Goal: Information Seeking & Learning: Learn about a topic

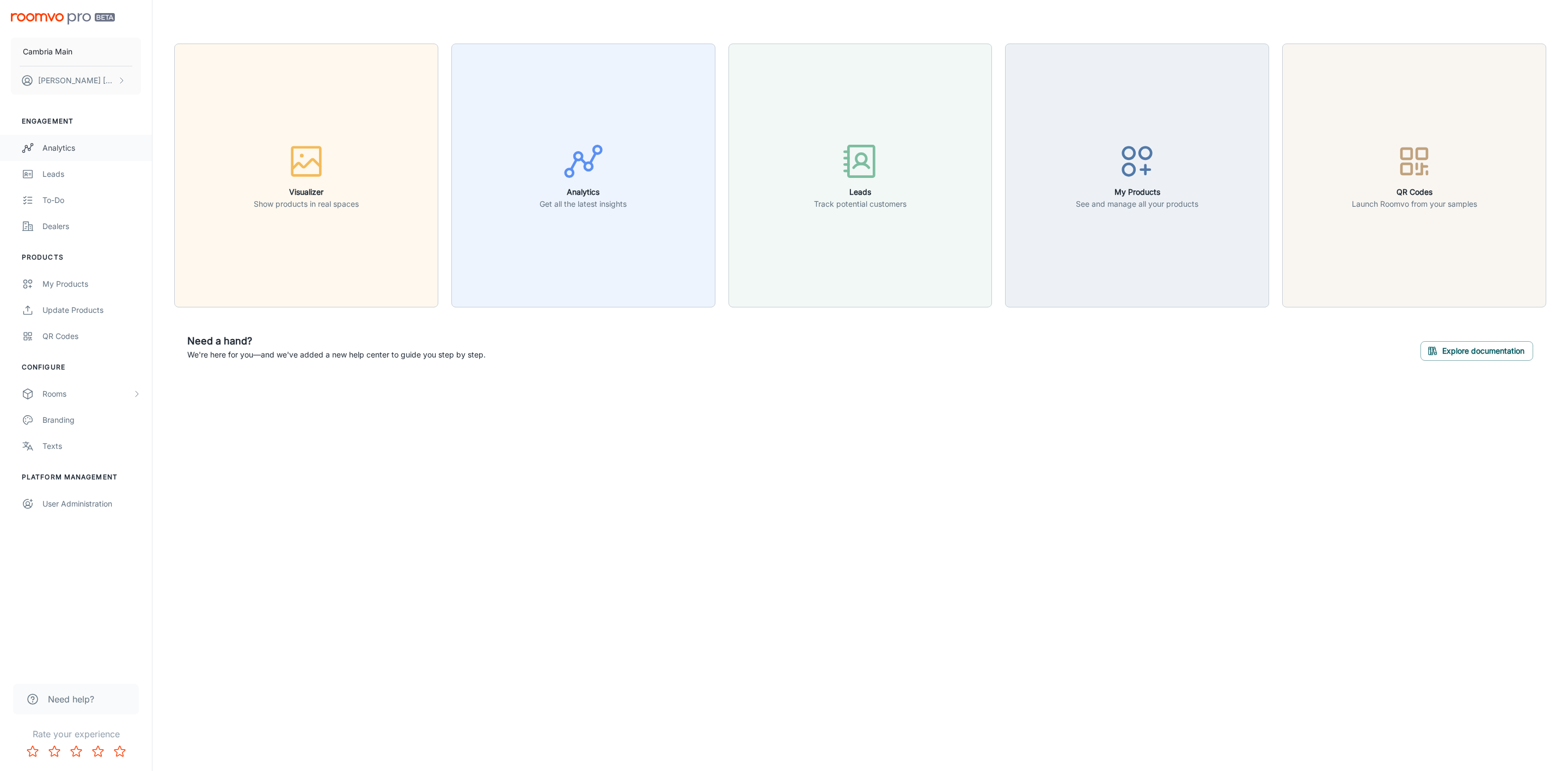
click at [48, 147] on div "Analytics" at bounding box center [91, 148] width 98 height 12
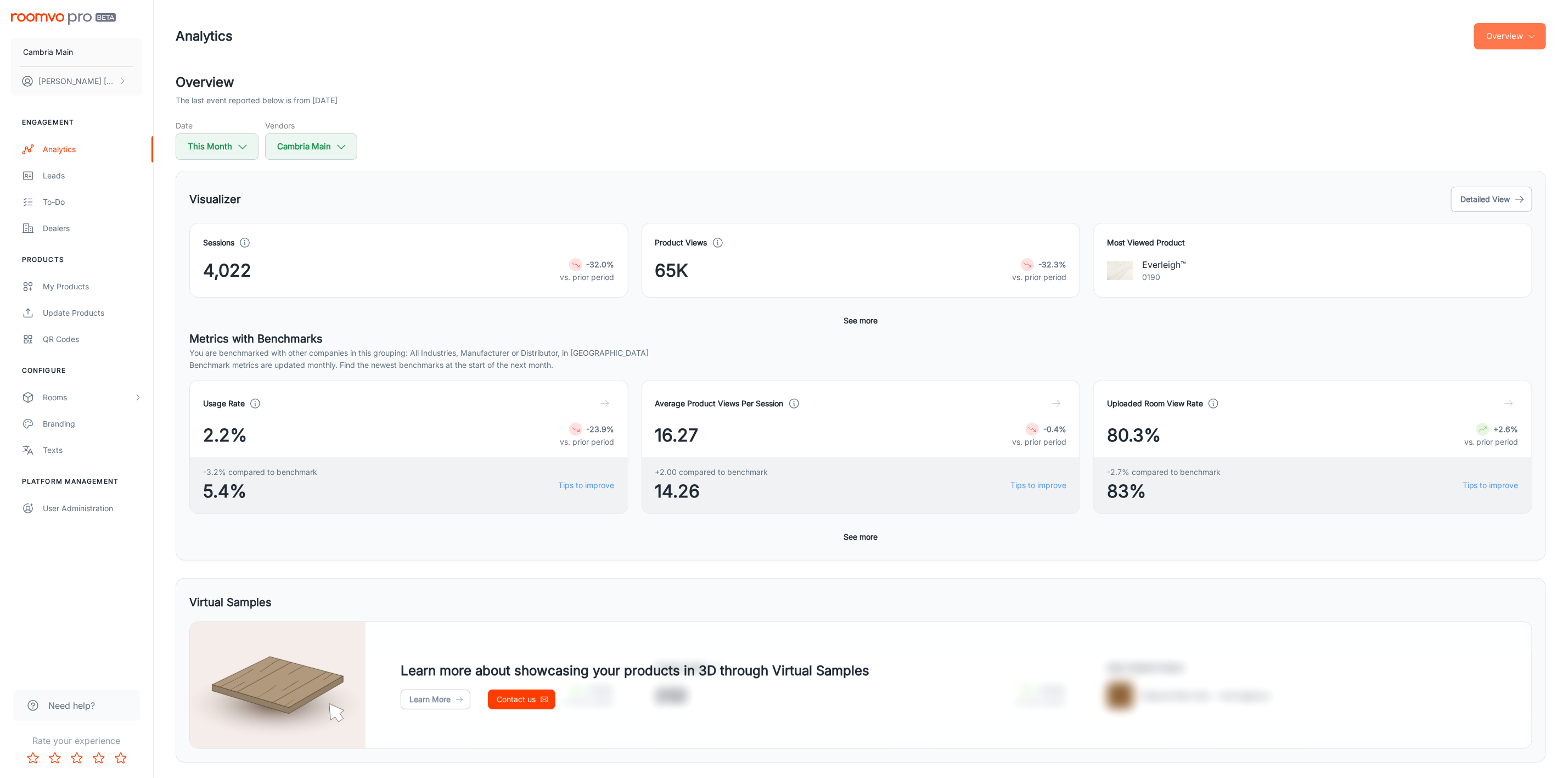
click at [1515, 35] on button "Overview" at bounding box center [1510, 36] width 72 height 26
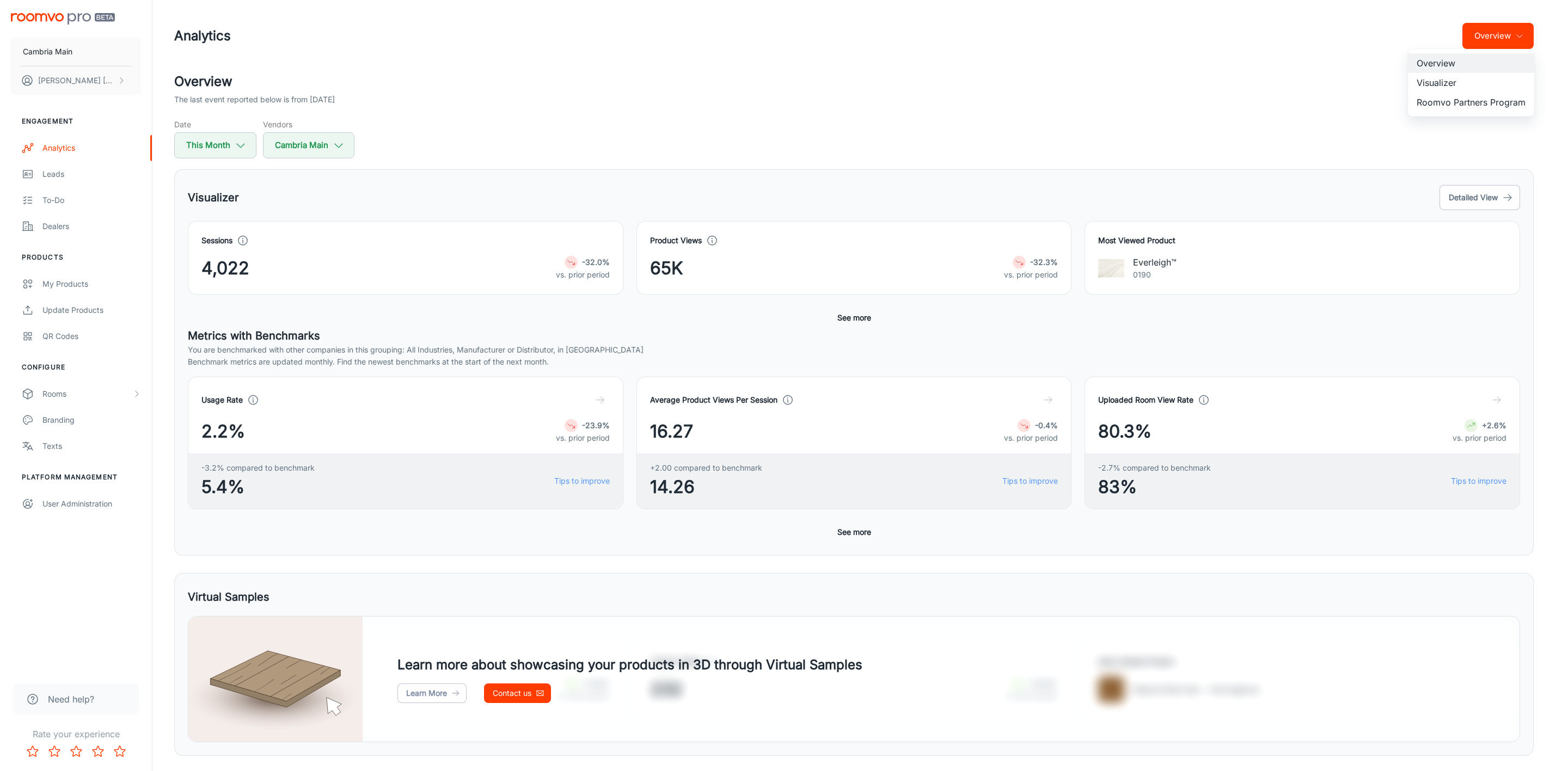
click at [1431, 79] on li "Visualizer" at bounding box center [1470, 83] width 127 height 20
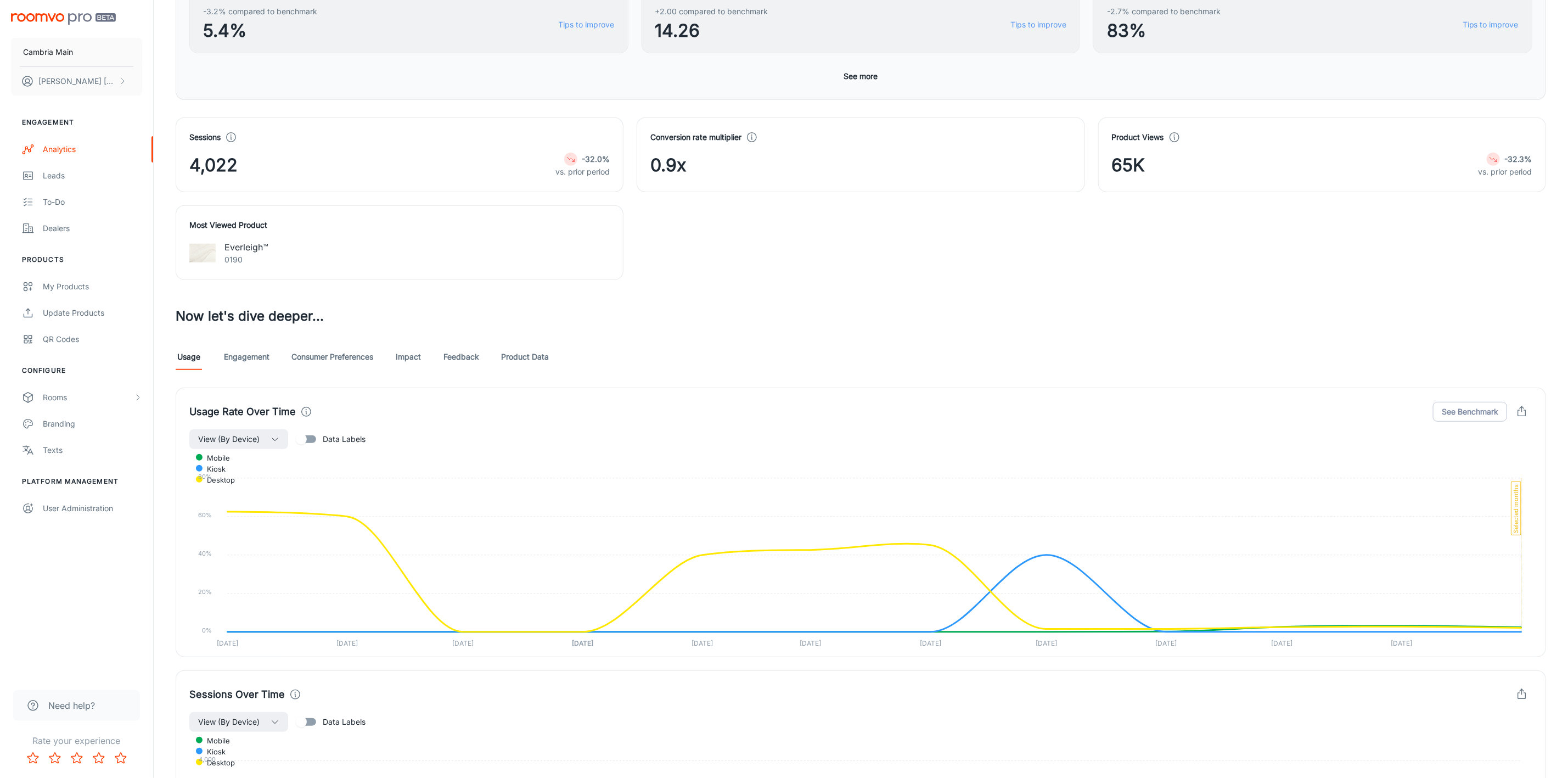
scroll to position [412, 0]
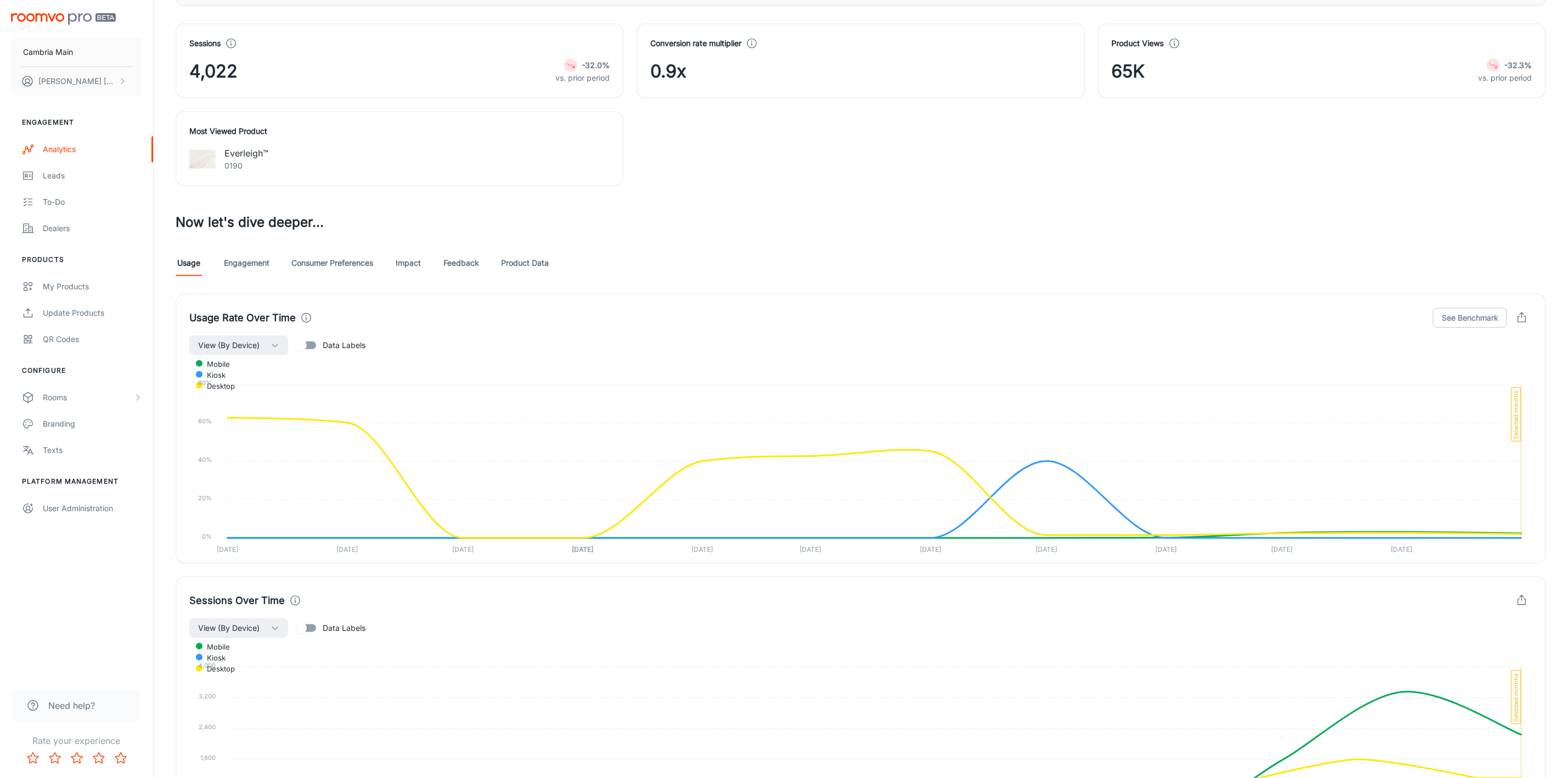
click at [351, 265] on link "Consumer Preferences" at bounding box center [332, 262] width 82 height 26
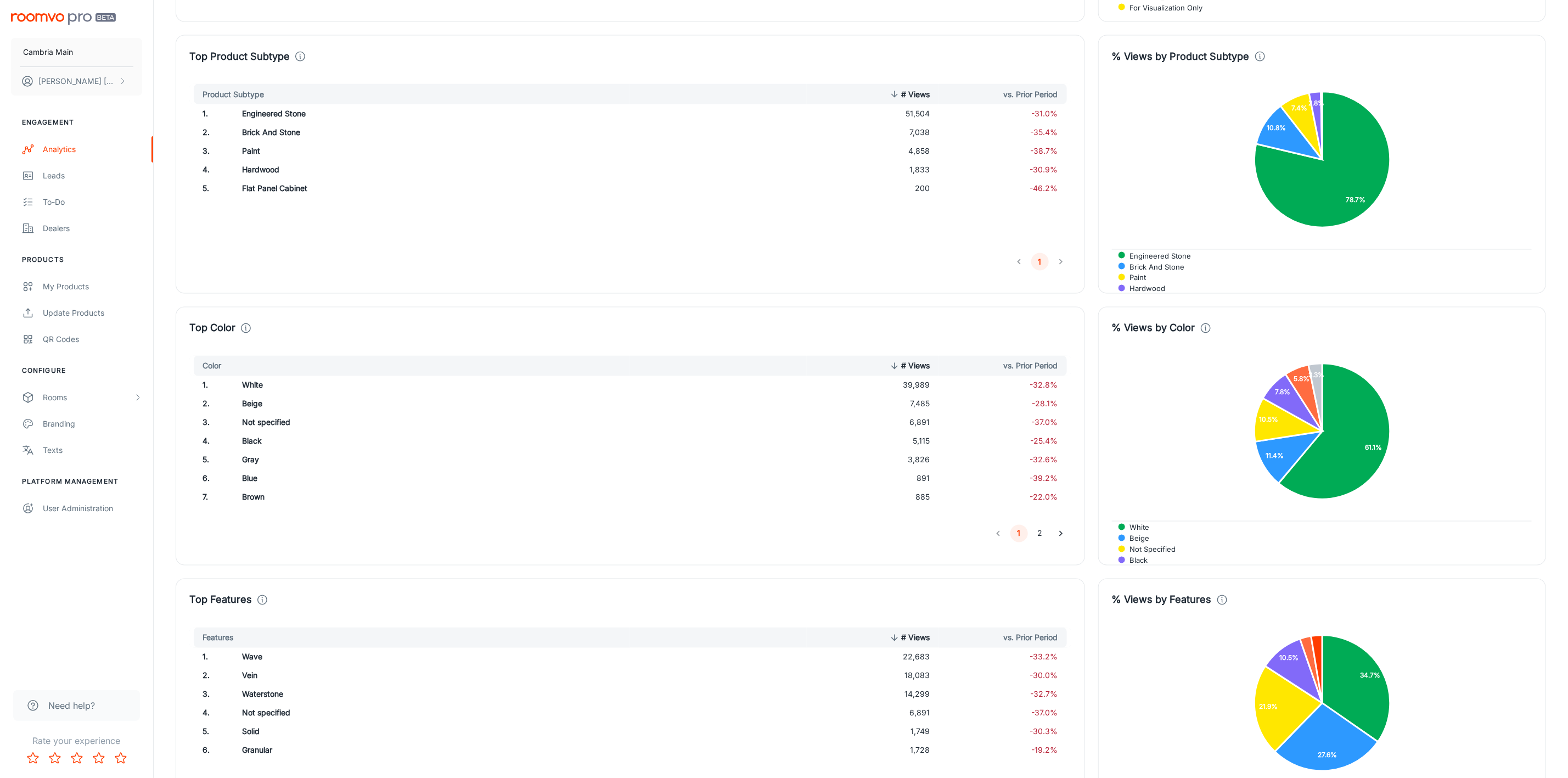
scroll to position [1401, 0]
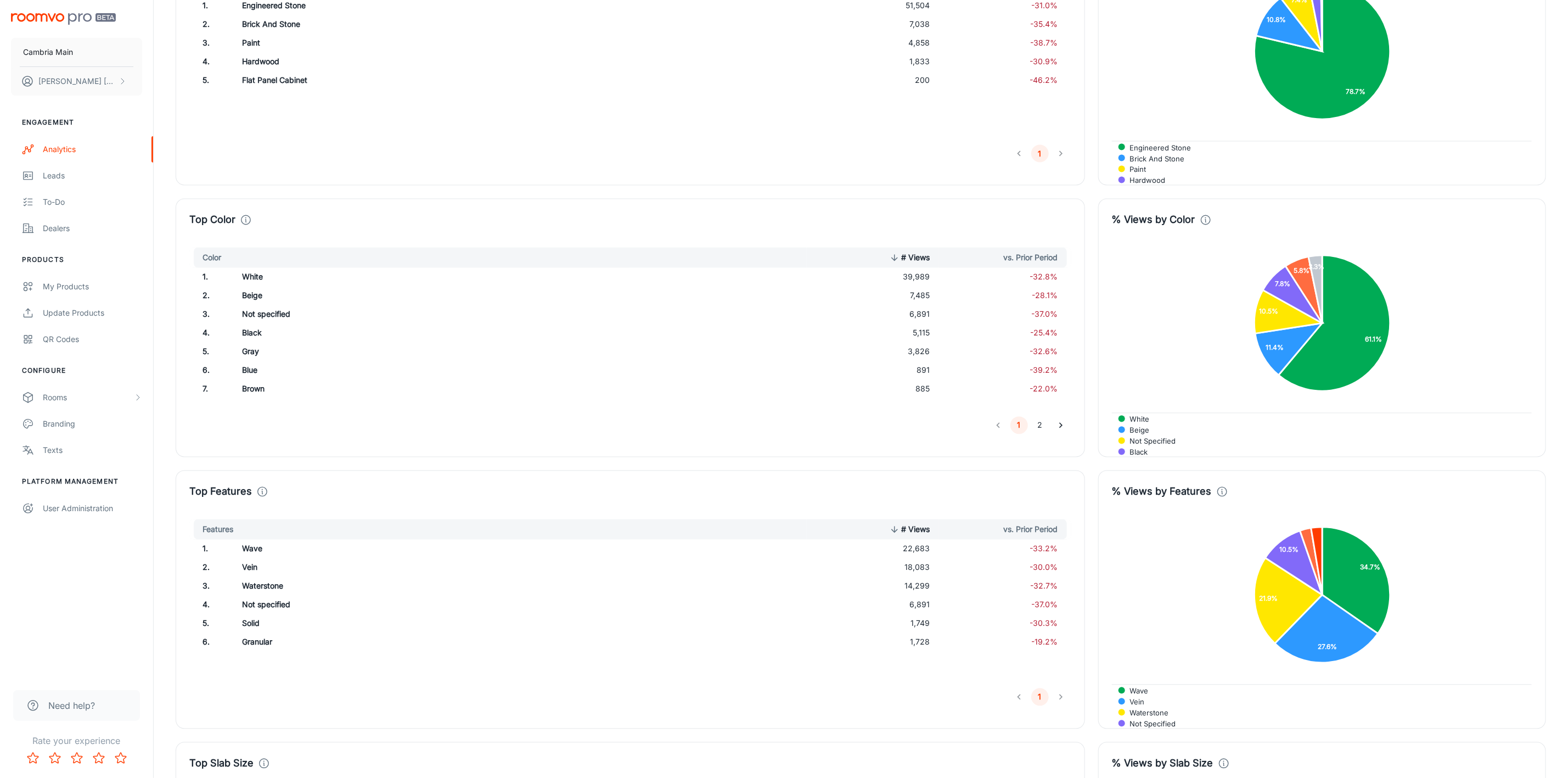
click at [1057, 429] on icon "Go to next page" at bounding box center [1061, 425] width 11 height 11
click at [1000, 429] on icon "Go to previous page" at bounding box center [998, 425] width 11 height 11
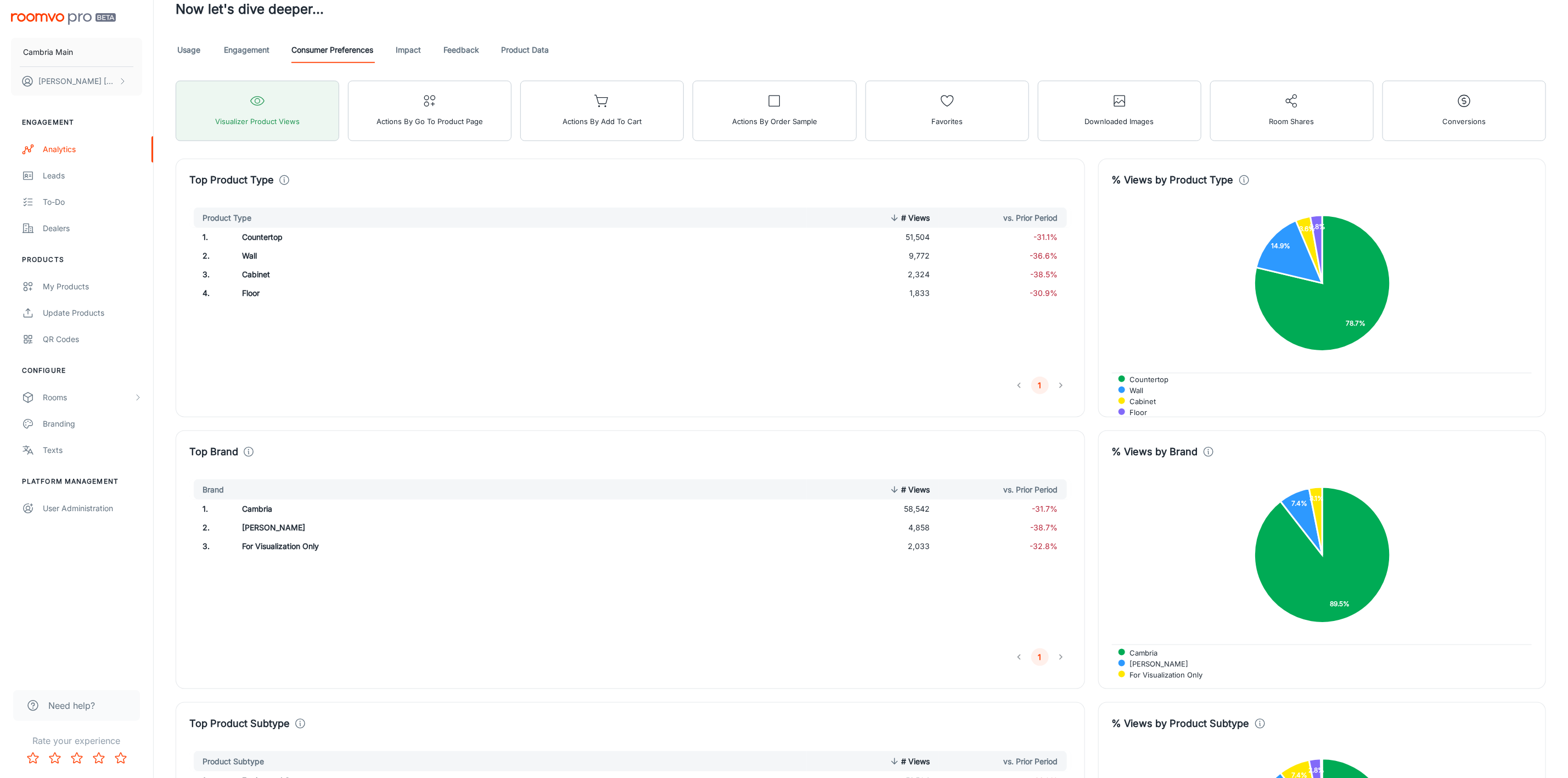
scroll to position [596, 0]
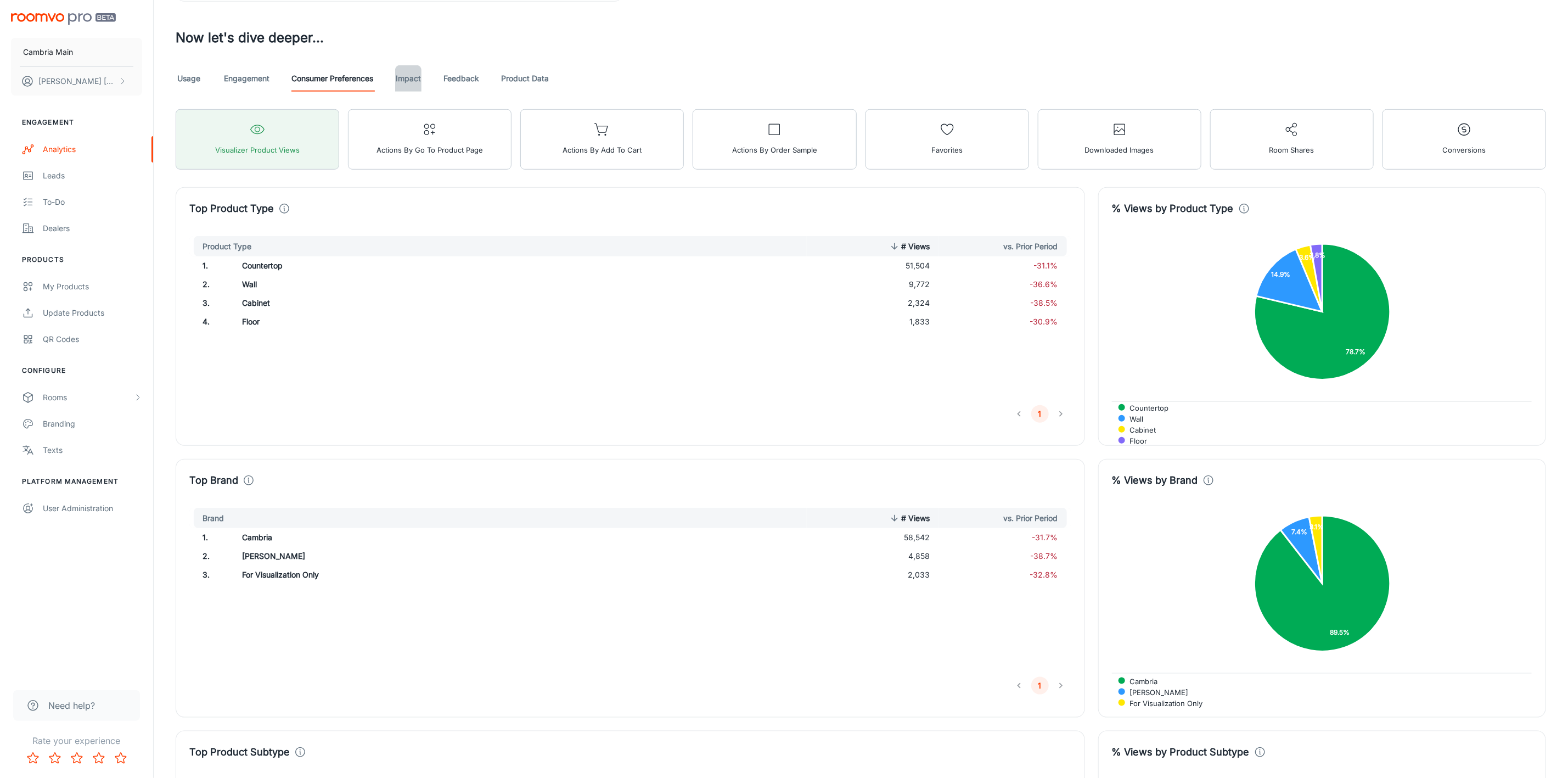
click at [412, 83] on link "Impact" at bounding box center [408, 78] width 26 height 26
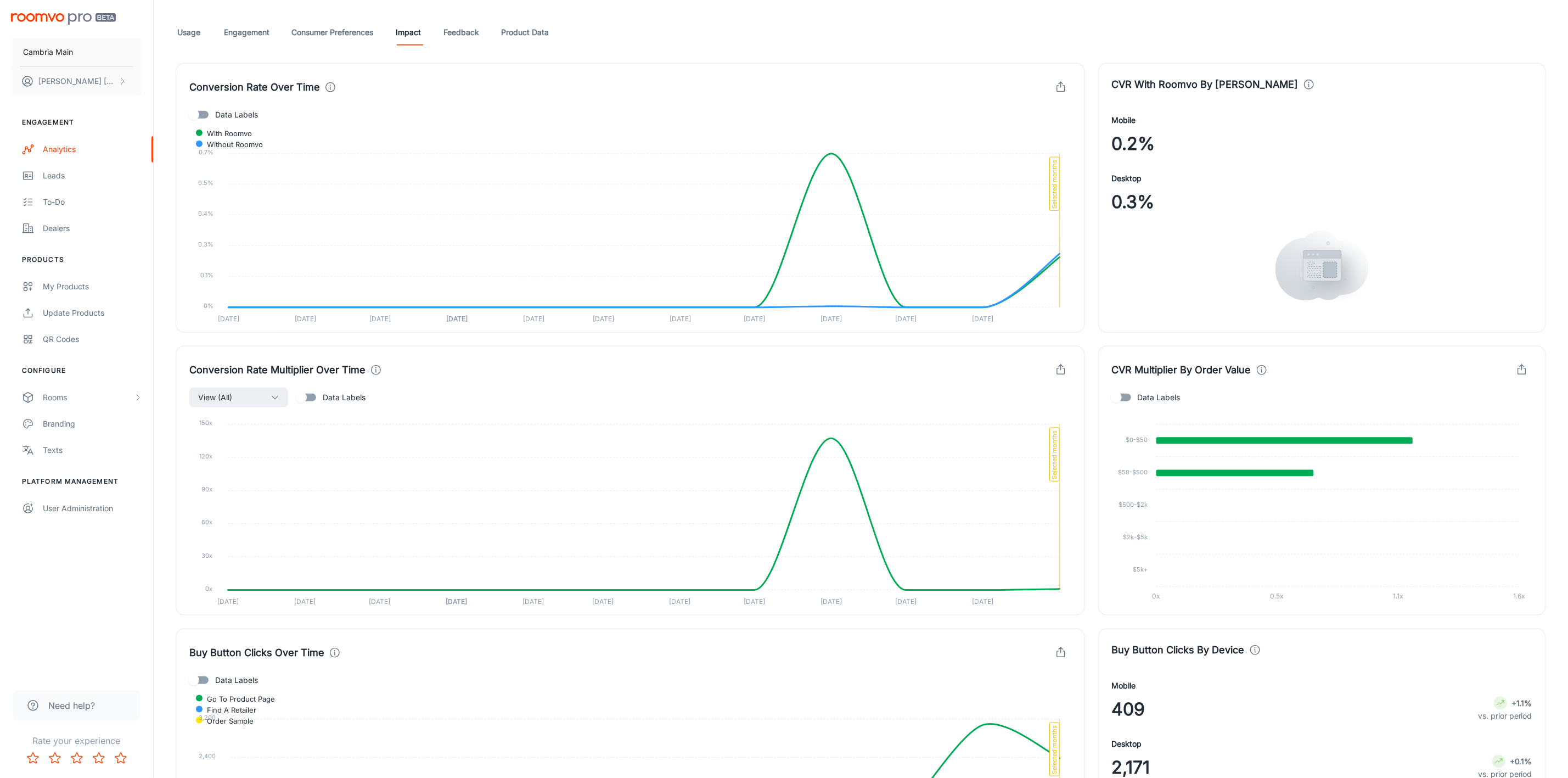
scroll to position [368, 0]
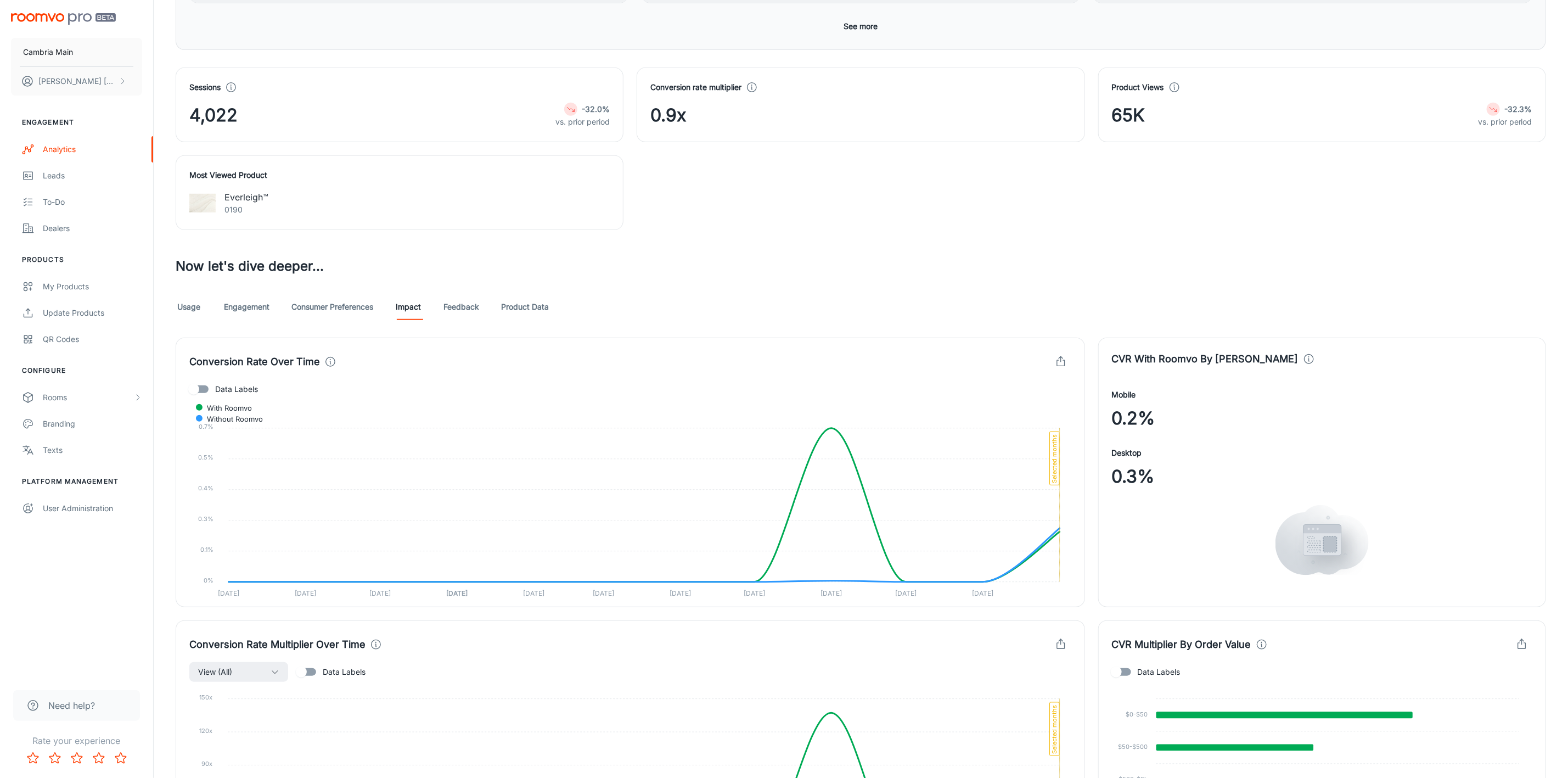
click at [242, 308] on link "Engagement" at bounding box center [247, 307] width 46 height 26
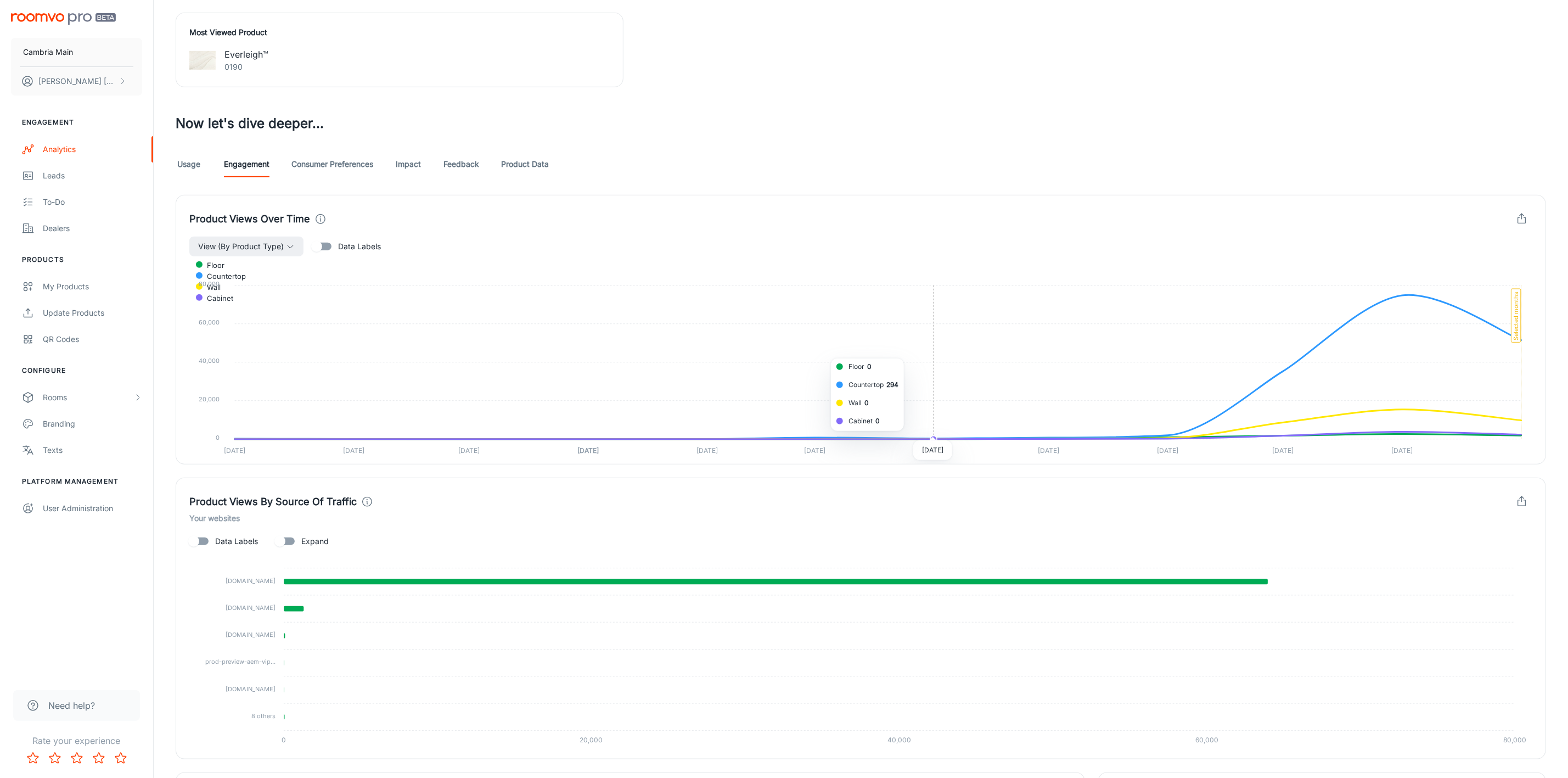
scroll to position [494, 0]
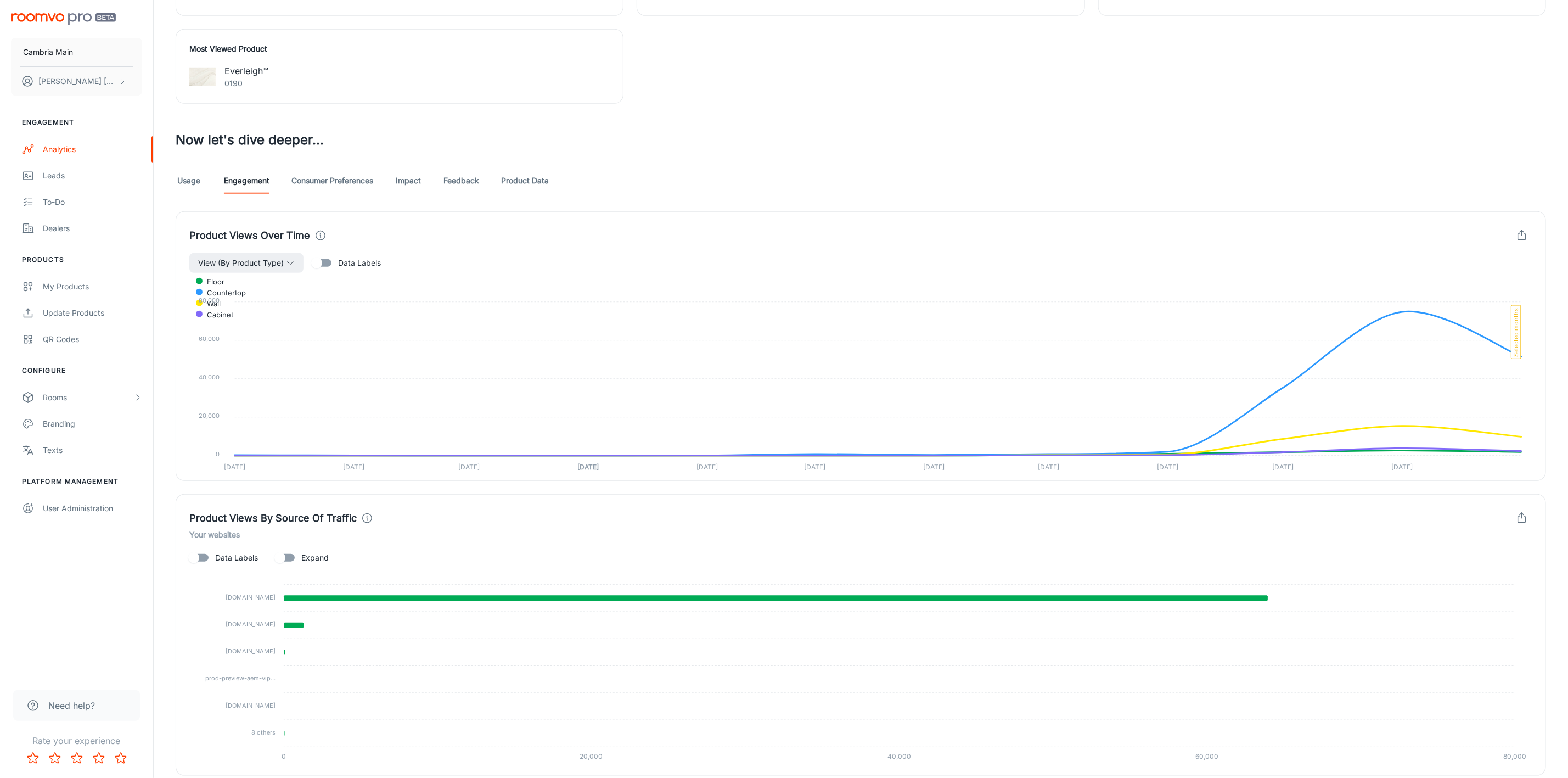
click at [338, 269] on input "Data Labels" at bounding box center [316, 262] width 63 height 21
checkbox input "true"
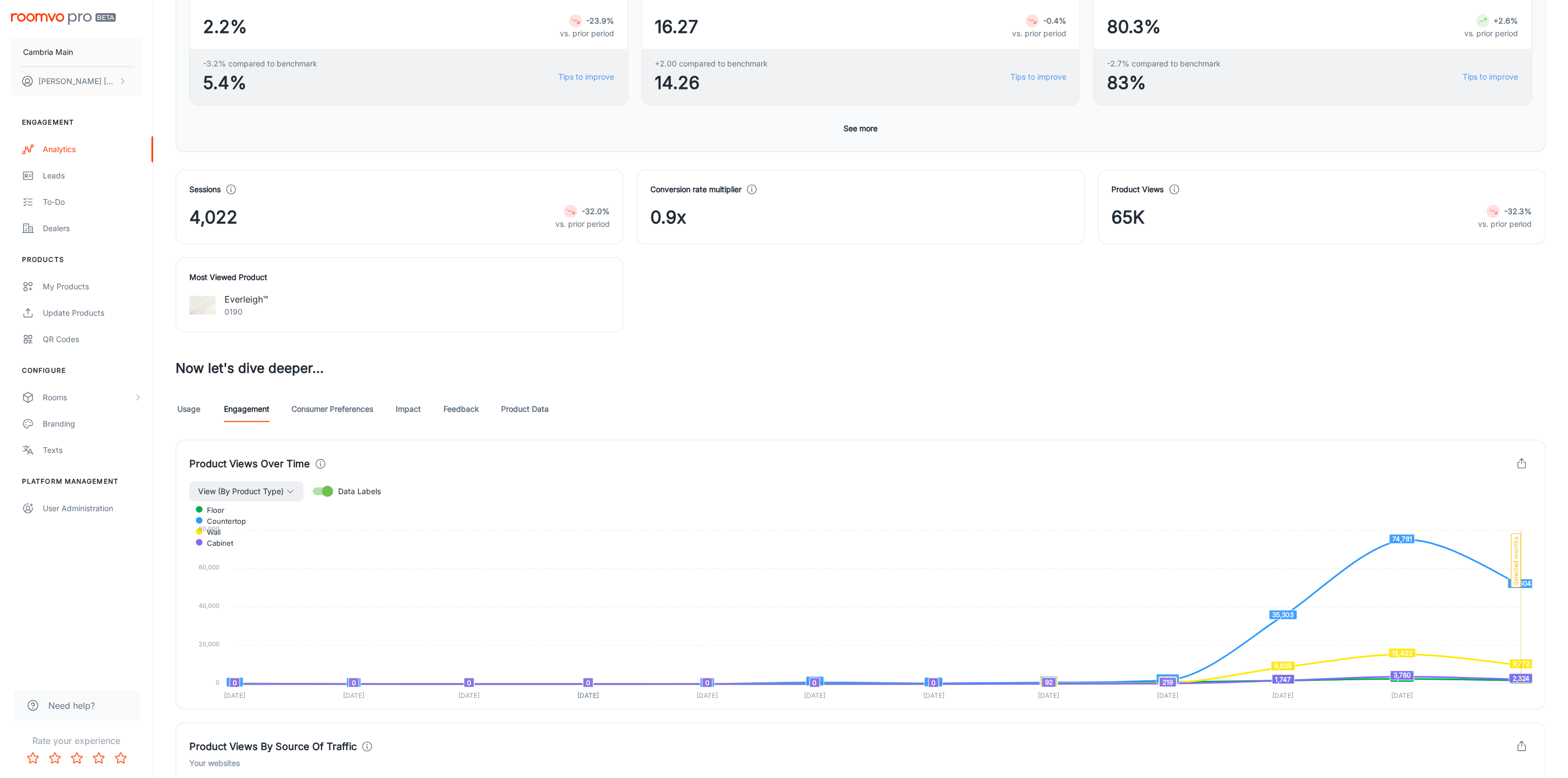
scroll to position [247, 0]
